Goal: Information Seeking & Learning: Learn about a topic

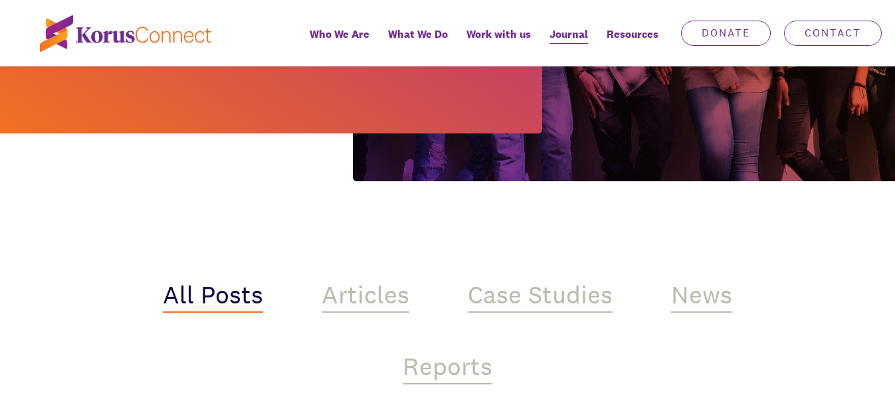
scroll to position [399, 0]
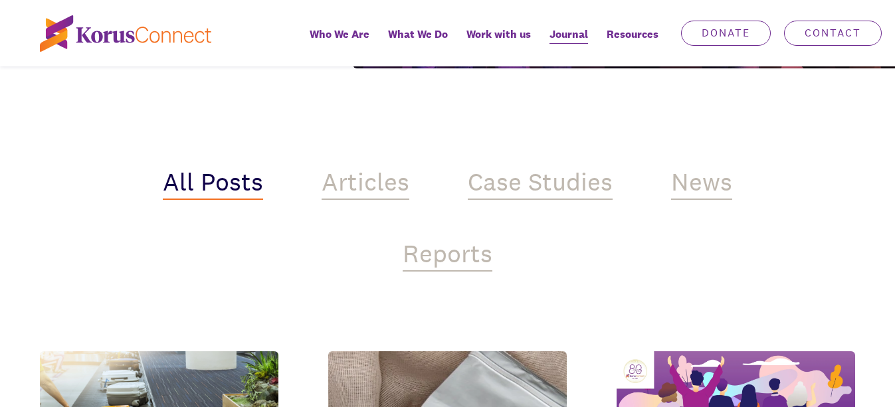
click at [132, 31] on img at bounding box center [125, 33] width 171 height 37
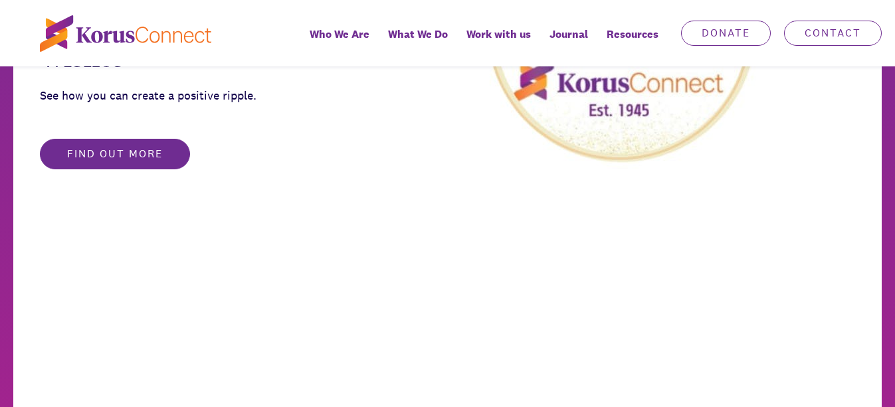
scroll to position [930, 0]
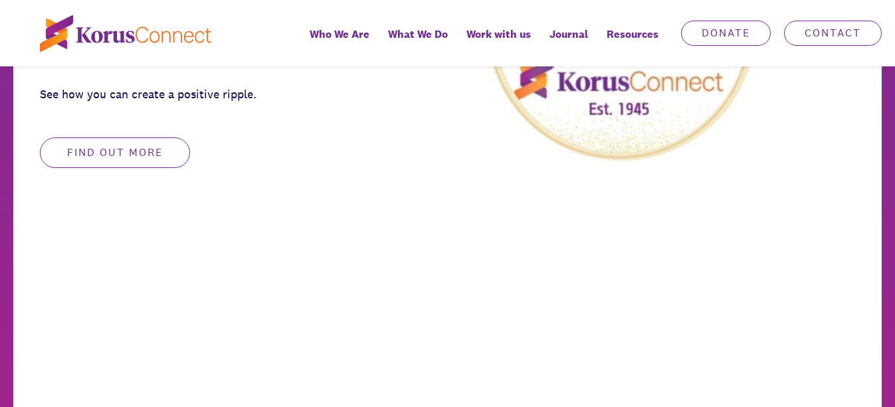
click at [142, 158] on button "Find out more" at bounding box center [115, 153] width 150 height 31
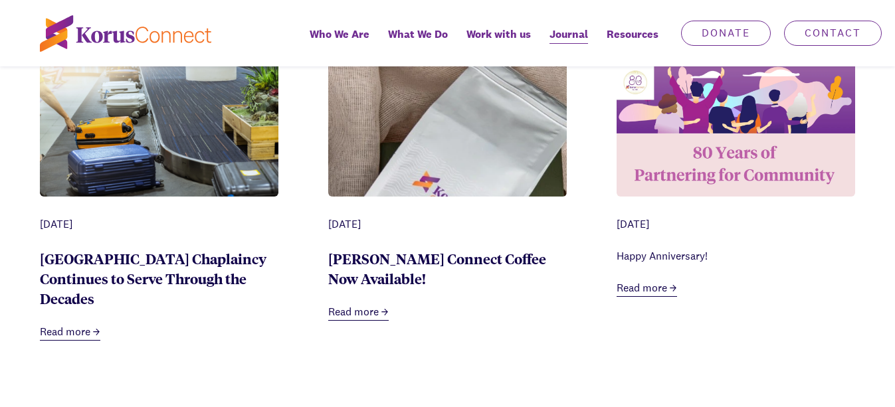
scroll to position [665, 0]
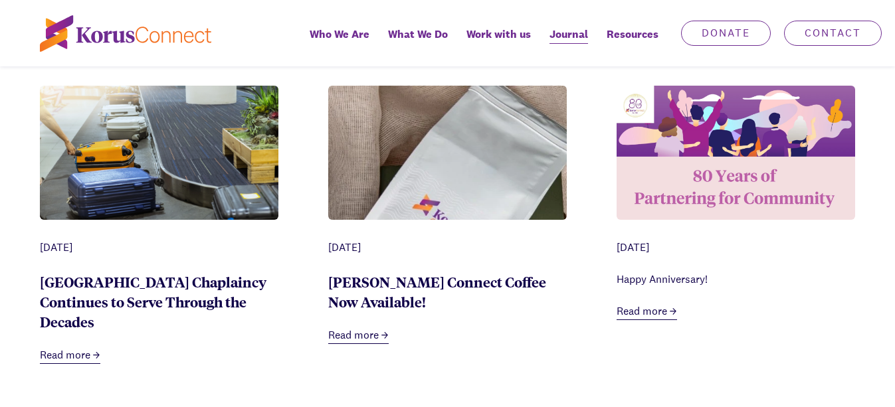
click at [693, 182] on img at bounding box center [736, 153] width 239 height 134
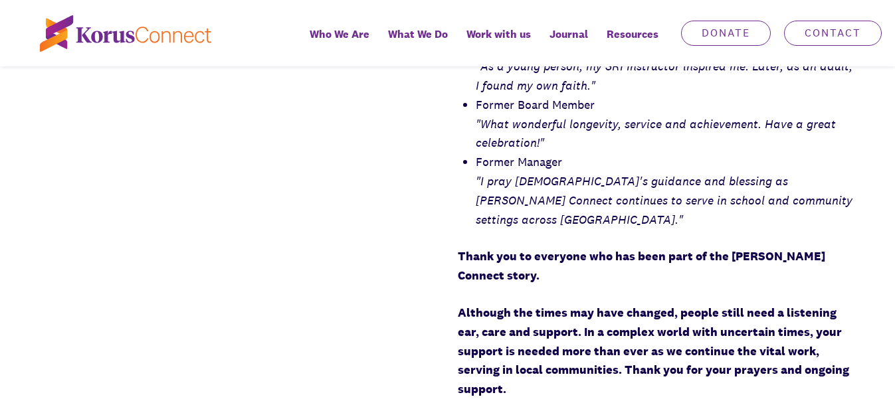
scroll to position [1063, 0]
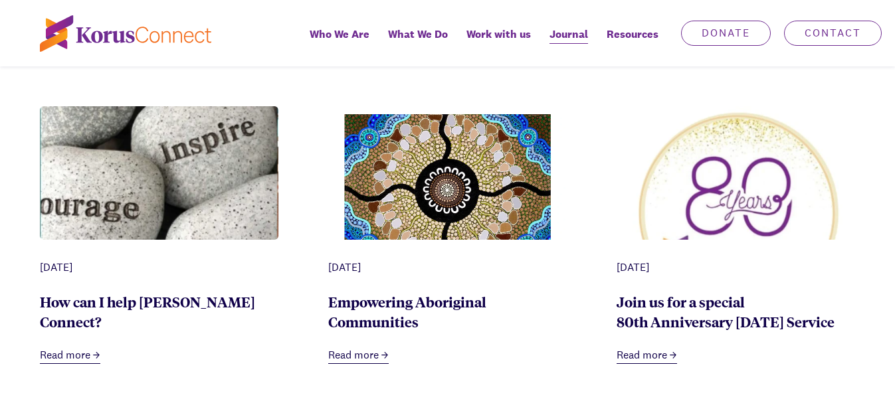
scroll to position [997, 0]
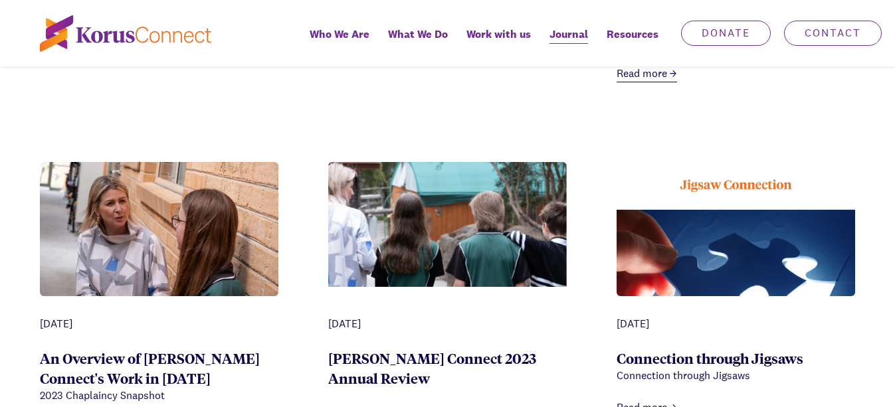
scroll to position [2127, 0]
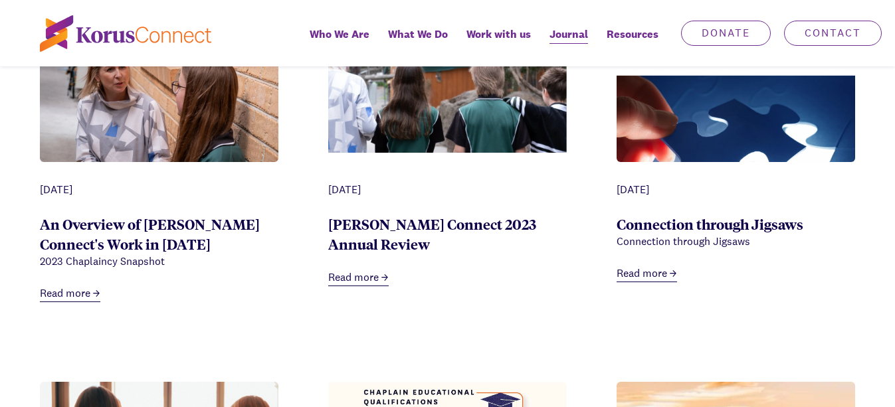
click at [720, 171] on img at bounding box center [736, 147] width 239 height 239
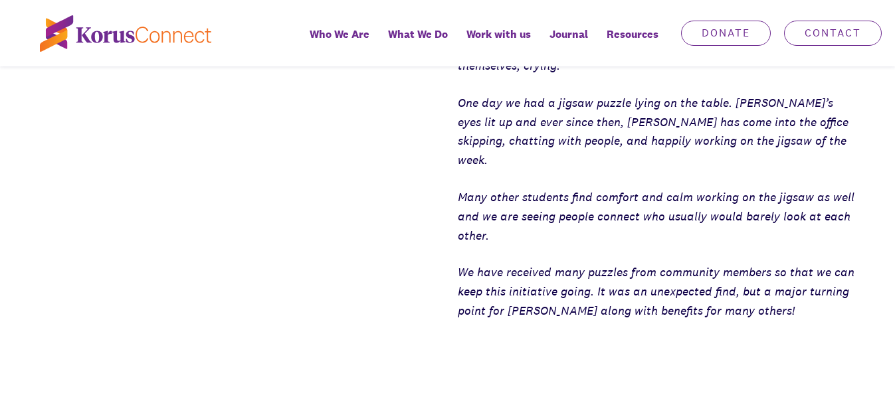
scroll to position [798, 0]
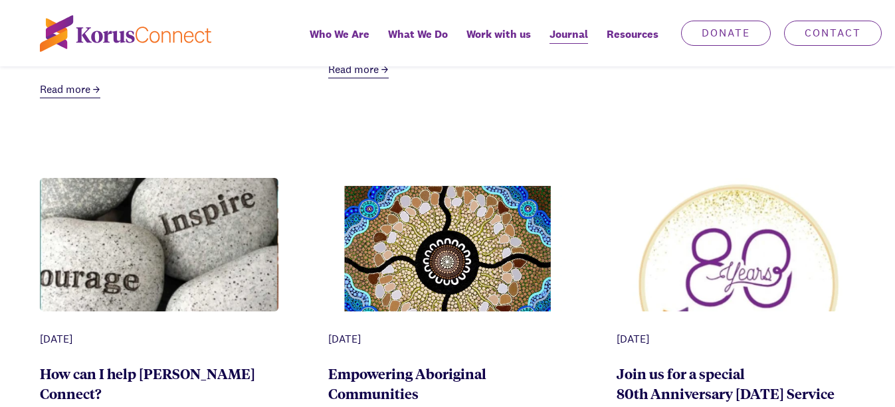
scroll to position [532, 0]
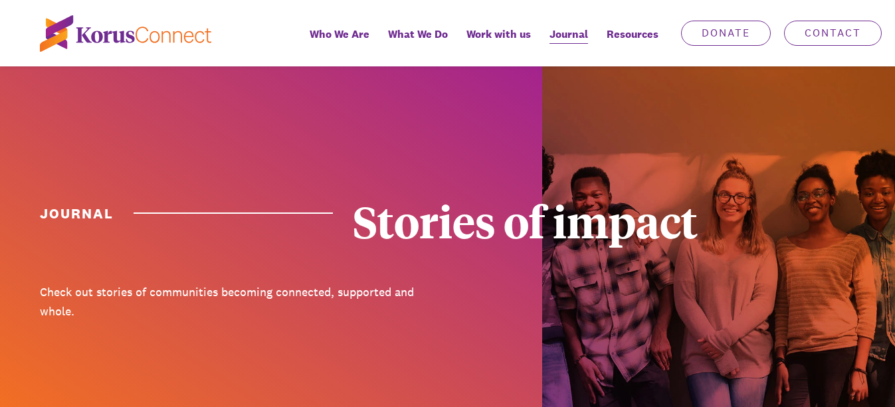
click at [296, 378] on div at bounding box center [271, 242] width 542 height 353
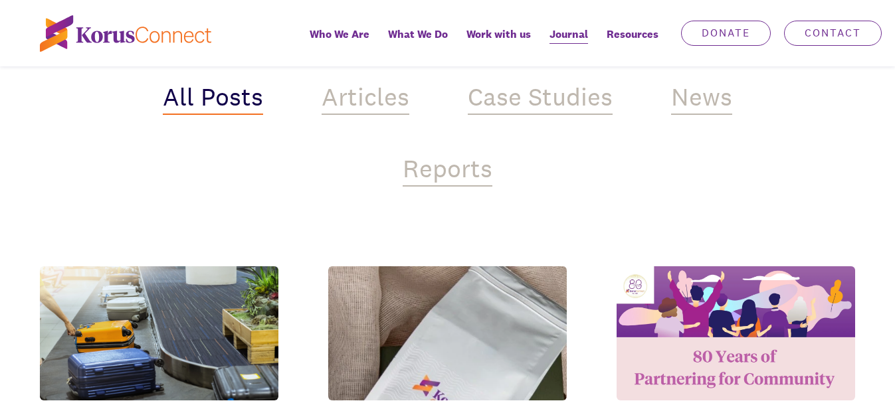
scroll to position [598, 0]
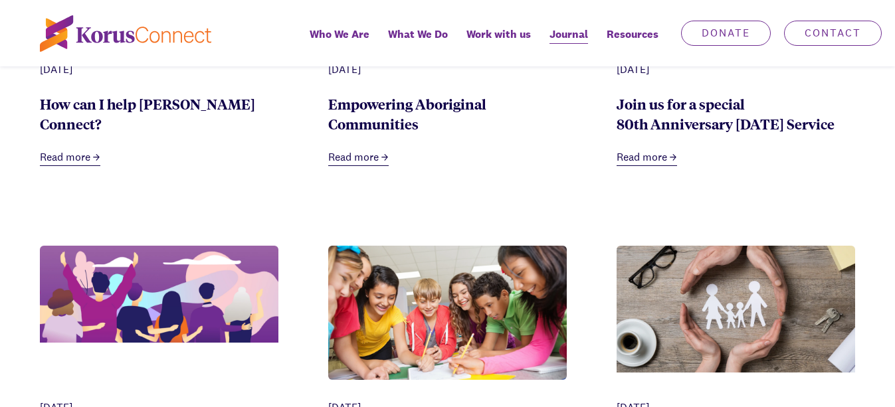
scroll to position [1196, 0]
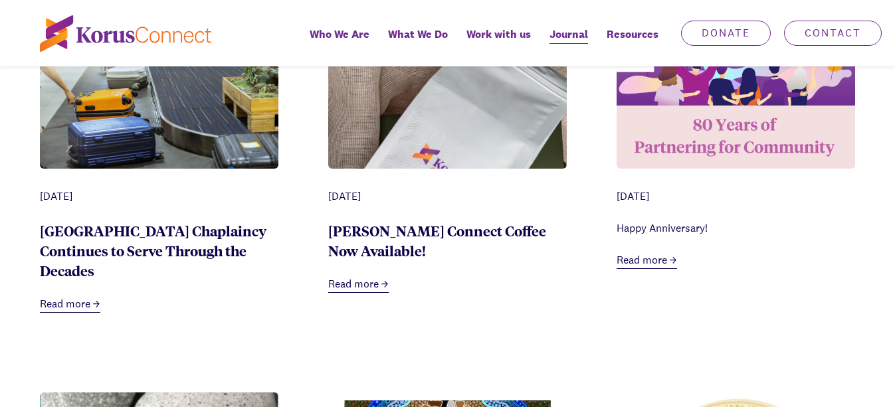
scroll to position [731, 0]
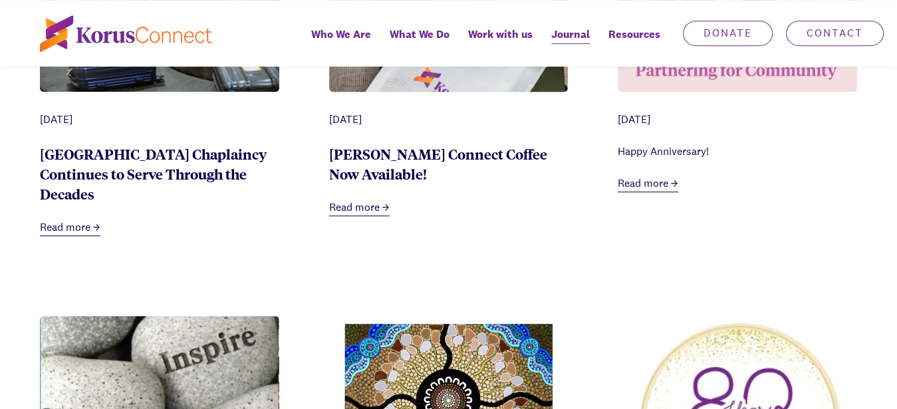
scroll to position [798, 0]
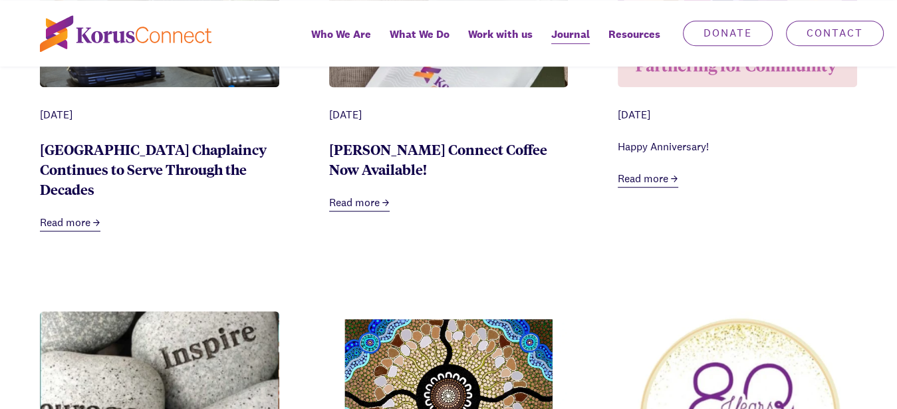
click at [639, 175] on link "Read more" at bounding box center [647, 179] width 60 height 17
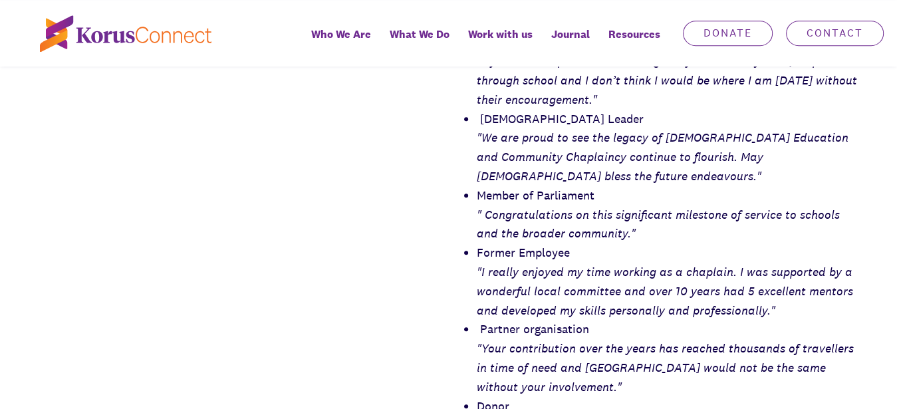
scroll to position [598, 0]
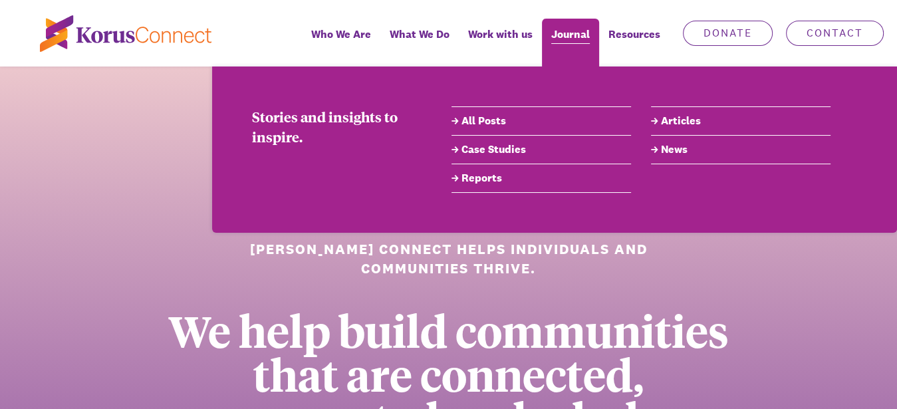
click at [578, 41] on span "Journal" at bounding box center [570, 34] width 39 height 19
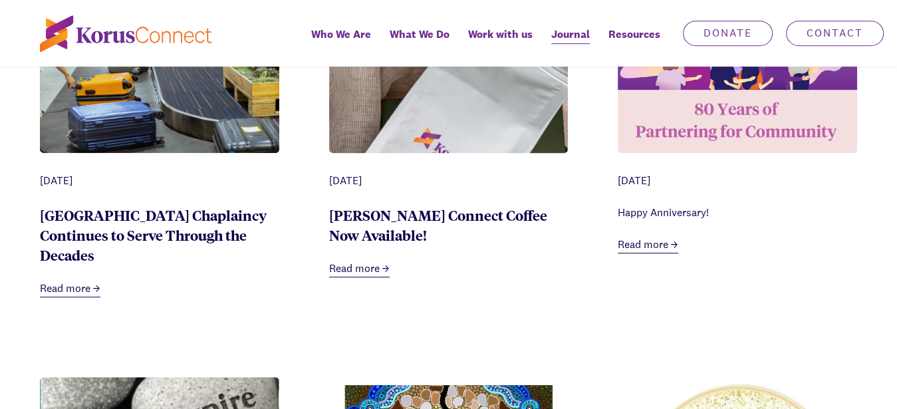
scroll to position [731, 0]
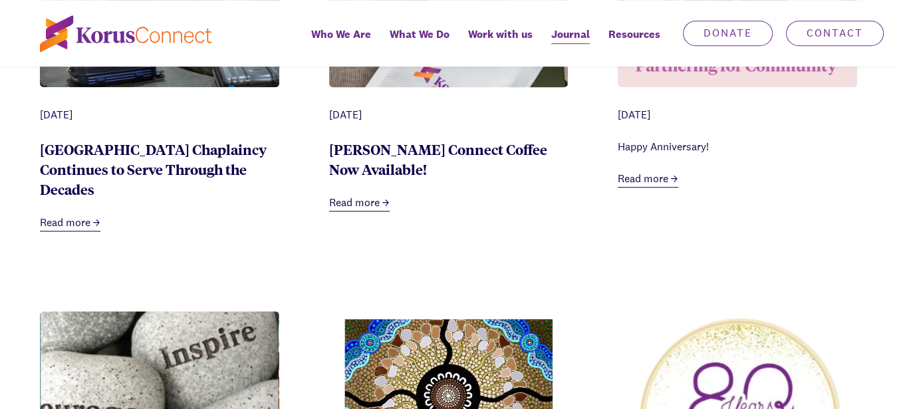
scroll to position [997, 0]
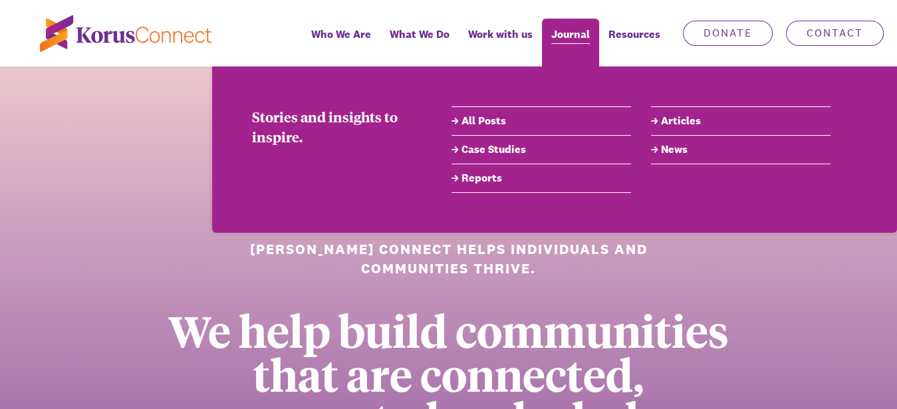
click at [569, 39] on span "Journal" at bounding box center [570, 34] width 39 height 19
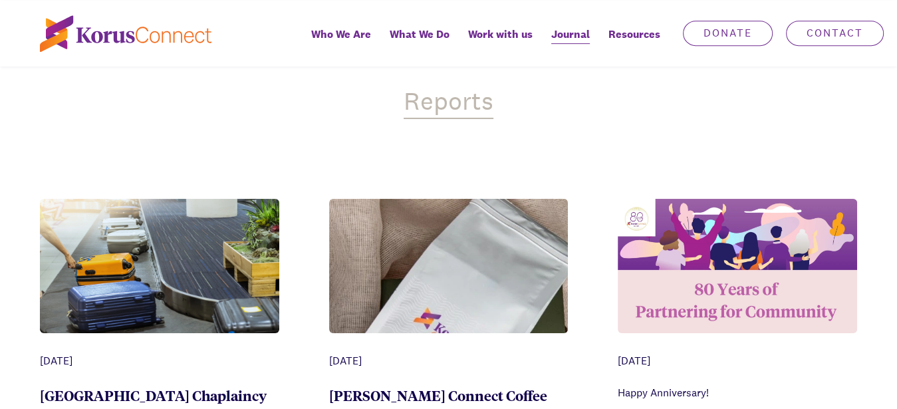
scroll to position [598, 0]
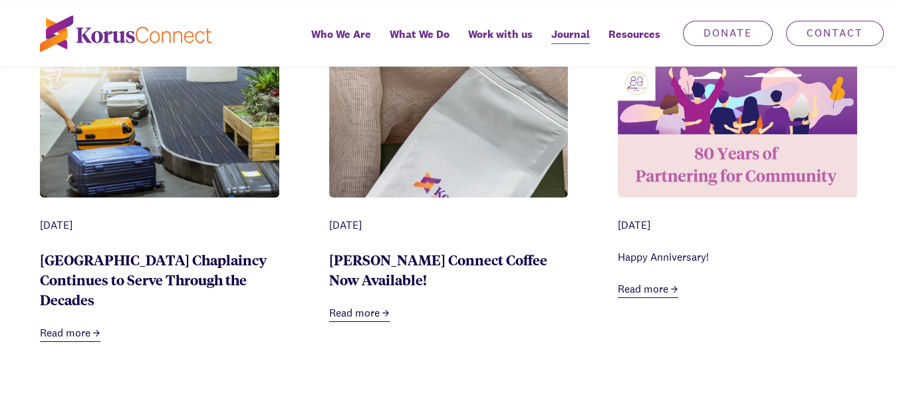
scroll to position [532, 0]
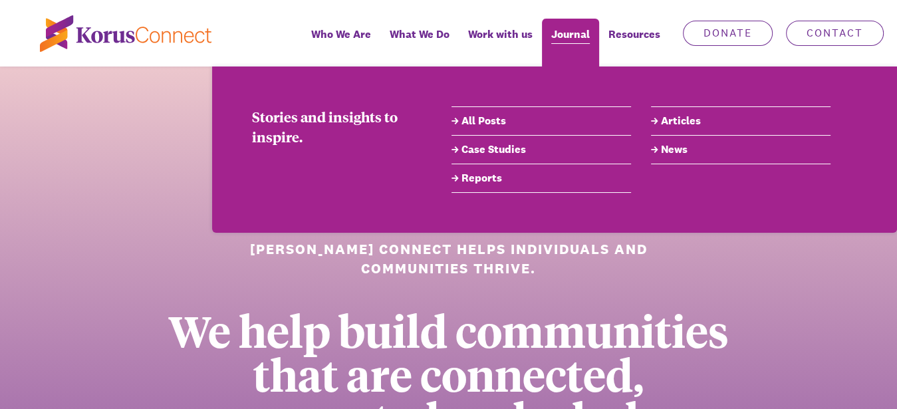
click at [570, 37] on span "Journal" at bounding box center [570, 34] width 39 height 19
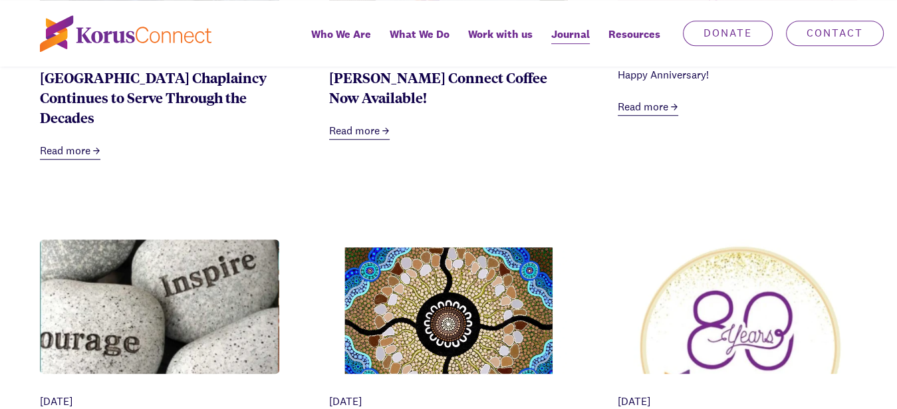
scroll to position [798, 0]
